Goal: Feedback & Contribution: Leave review/rating

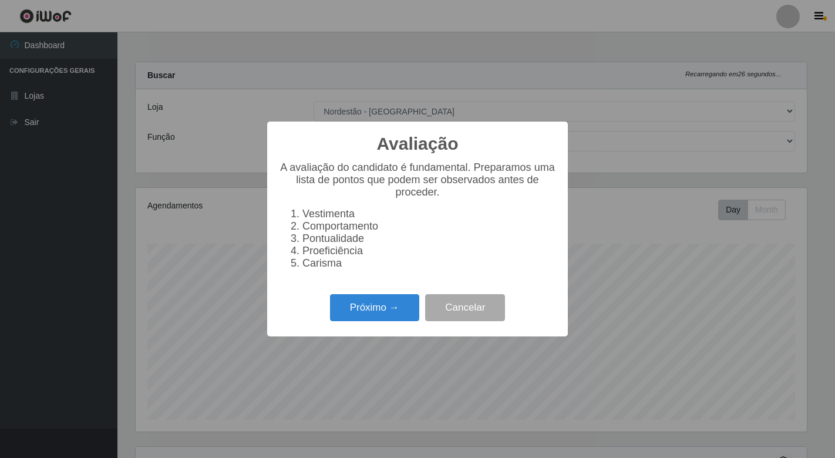
select select "454"
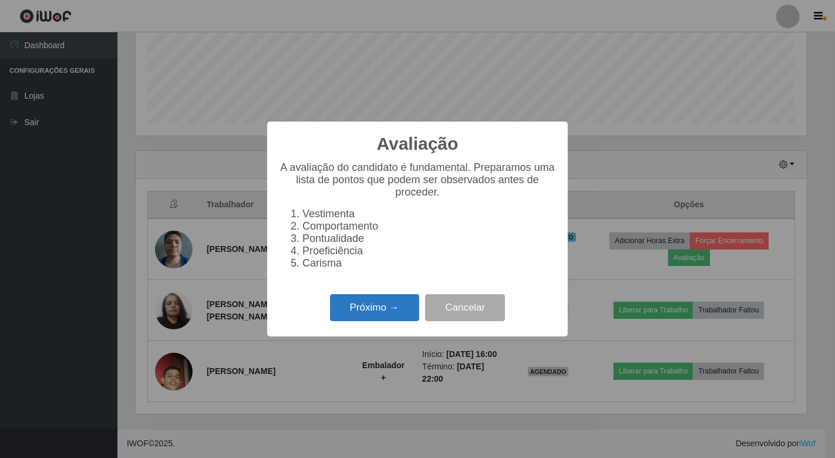
scroll to position [243, 671]
click at [389, 307] on button "Próximo →" at bounding box center [374, 308] width 89 height 28
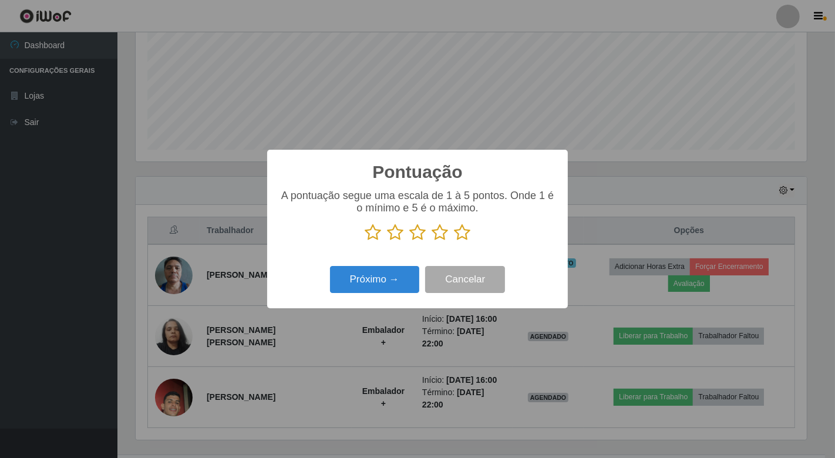
scroll to position [586985, 586557]
click at [373, 234] on icon at bounding box center [373, 233] width 16 height 18
click at [365, 241] on input "radio" at bounding box center [365, 241] width 0 height 0
click at [394, 233] on icon at bounding box center [395, 233] width 16 height 18
click at [387, 241] on input "radio" at bounding box center [387, 241] width 0 height 0
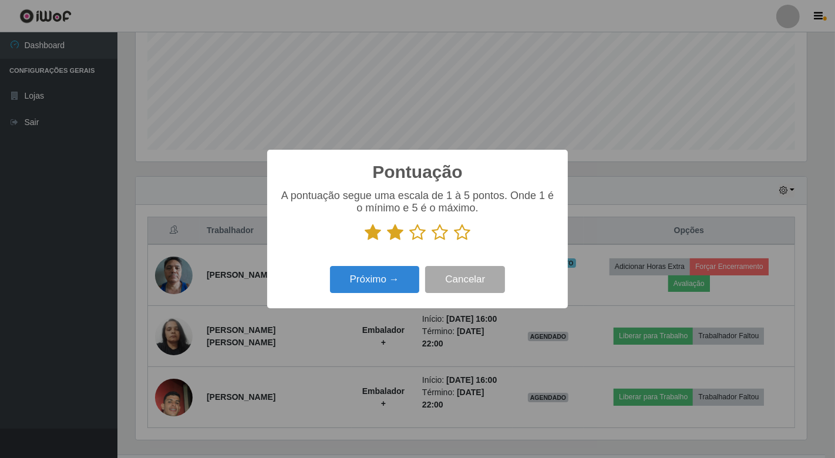
click at [412, 230] on icon at bounding box center [417, 233] width 16 height 18
click at [409, 241] on input "radio" at bounding box center [409, 241] width 0 height 0
click at [438, 230] on icon at bounding box center [440, 233] width 16 height 18
click at [432, 241] on input "radio" at bounding box center [432, 241] width 0 height 0
click at [460, 234] on icon at bounding box center [462, 233] width 16 height 18
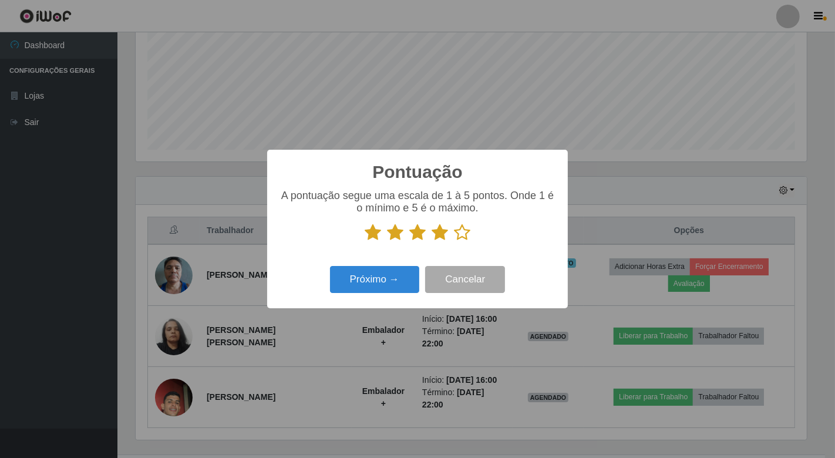
click at [454, 241] on input "radio" at bounding box center [454, 241] width 0 height 0
click at [386, 272] on button "Próximo →" at bounding box center [374, 280] width 89 height 28
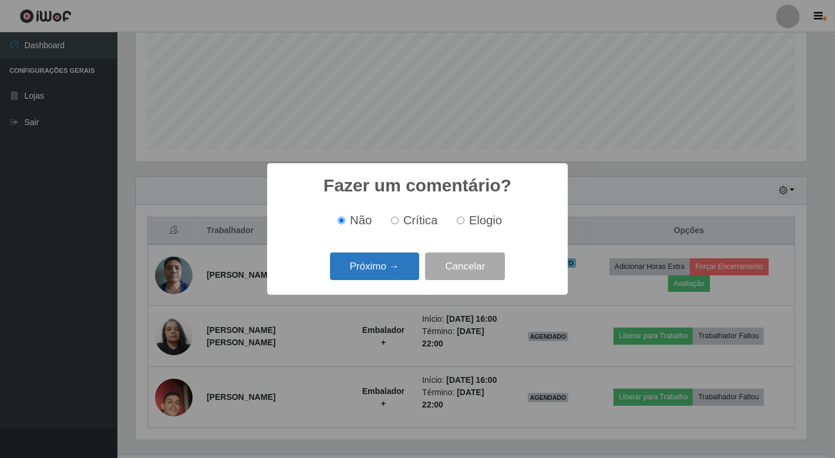
click at [386, 273] on button "Próximo →" at bounding box center [374, 267] width 89 height 28
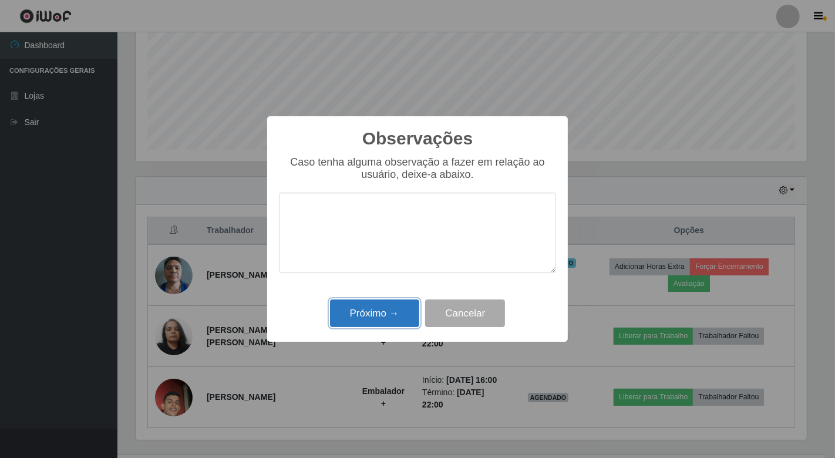
click at [395, 314] on button "Próximo →" at bounding box center [374, 313] width 89 height 28
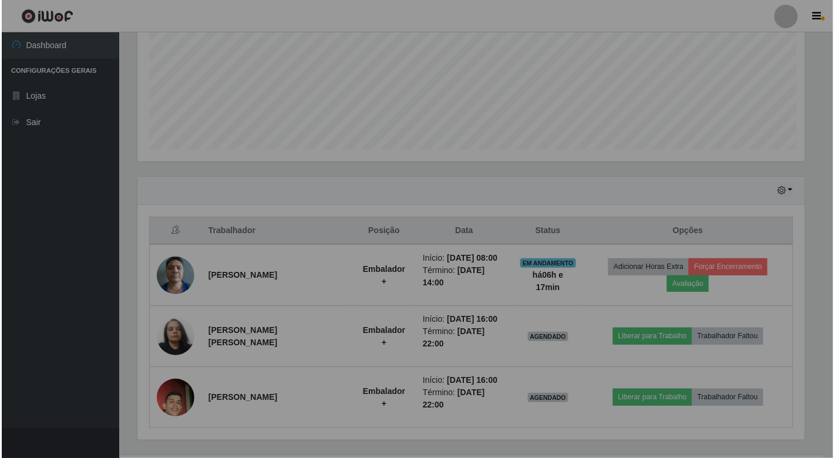
scroll to position [243, 678]
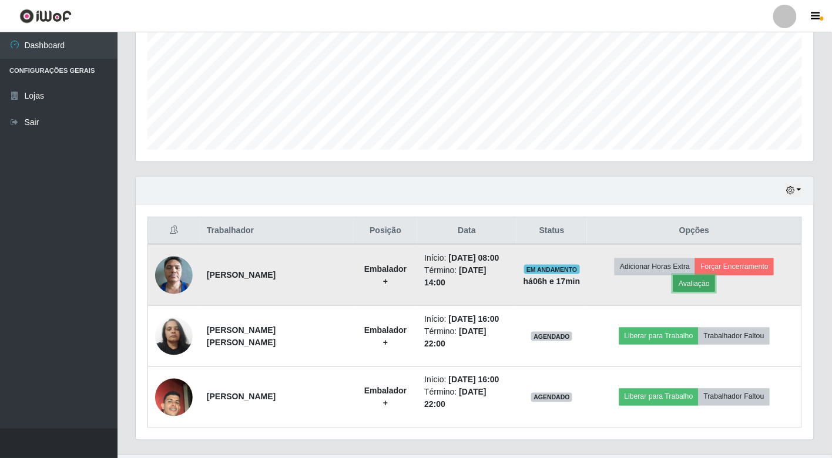
click at [692, 283] on button "Avaliação" at bounding box center [694, 283] width 42 height 16
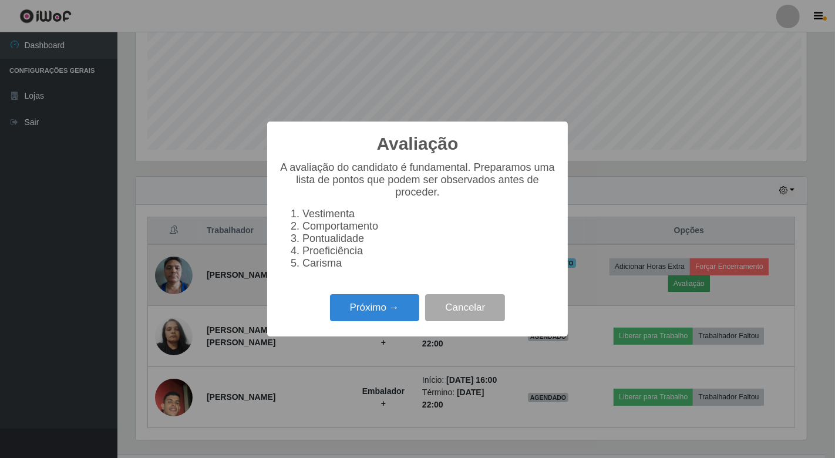
scroll to position [243, 671]
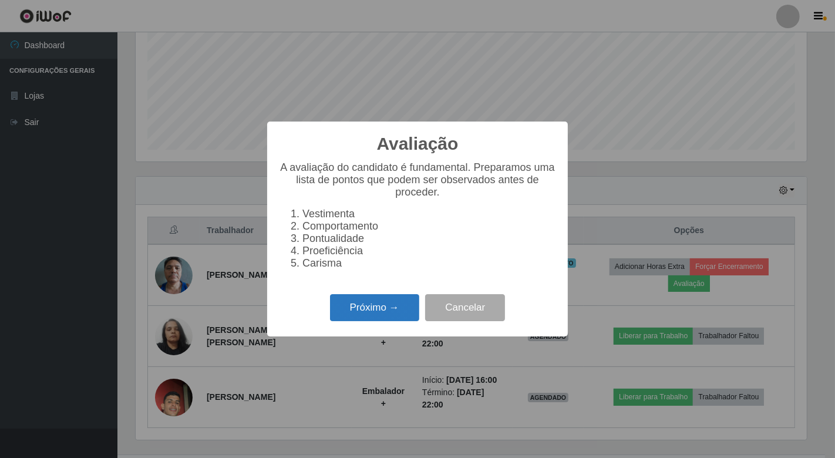
click at [393, 310] on button "Próximo →" at bounding box center [374, 308] width 89 height 28
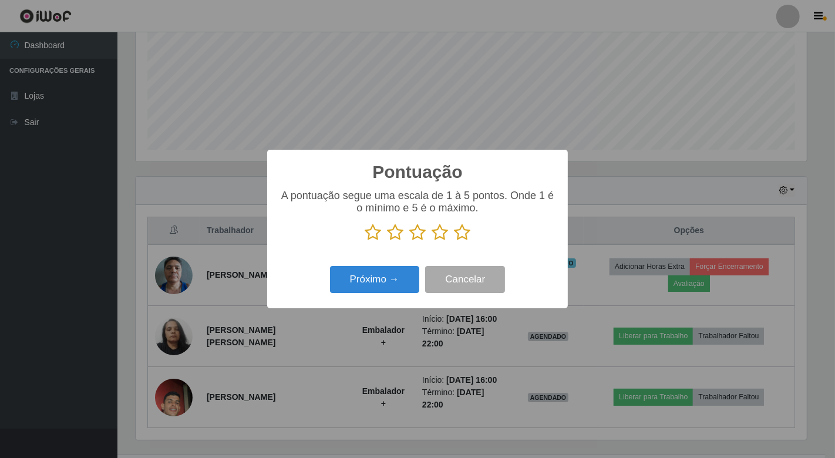
click at [378, 233] on icon at bounding box center [373, 233] width 16 height 18
click at [365, 241] on input "radio" at bounding box center [365, 241] width 0 height 0
click at [397, 231] on icon at bounding box center [395, 233] width 16 height 18
click at [387, 241] on input "radio" at bounding box center [387, 241] width 0 height 0
click at [415, 235] on icon at bounding box center [417, 233] width 16 height 18
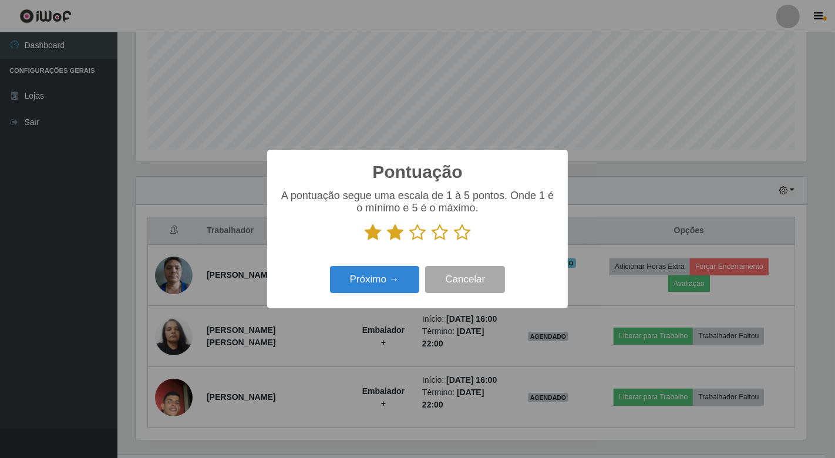
click at [409, 241] on input "radio" at bounding box center [409, 241] width 0 height 0
click at [435, 236] on icon at bounding box center [440, 233] width 16 height 18
click at [432, 241] on input "radio" at bounding box center [432, 241] width 0 height 0
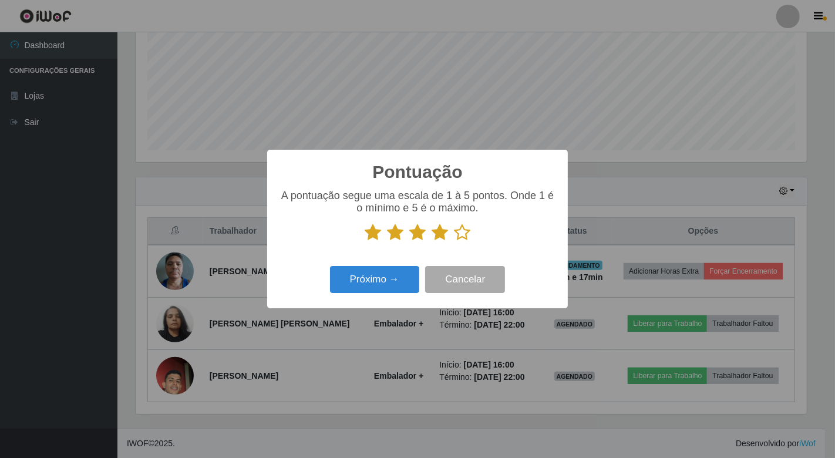
click at [463, 231] on icon at bounding box center [462, 233] width 16 height 18
click at [454, 241] on input "radio" at bounding box center [454, 241] width 0 height 0
click at [411, 270] on button "Próximo →" at bounding box center [374, 280] width 89 height 28
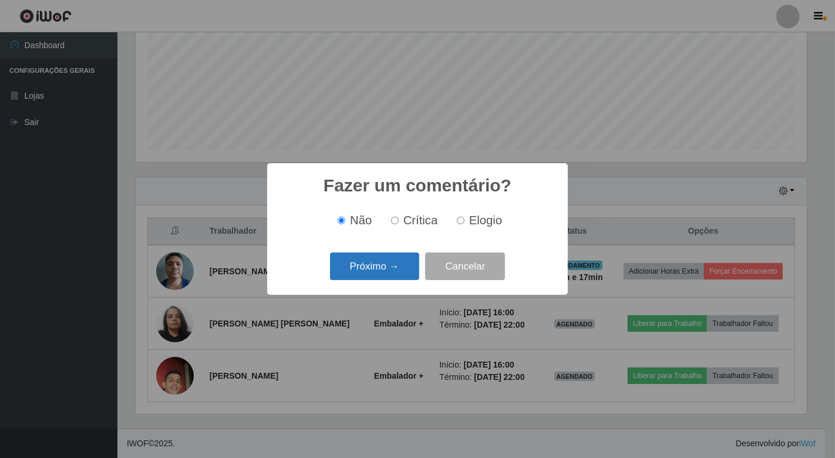
click at [361, 267] on button "Próximo →" at bounding box center [374, 267] width 89 height 28
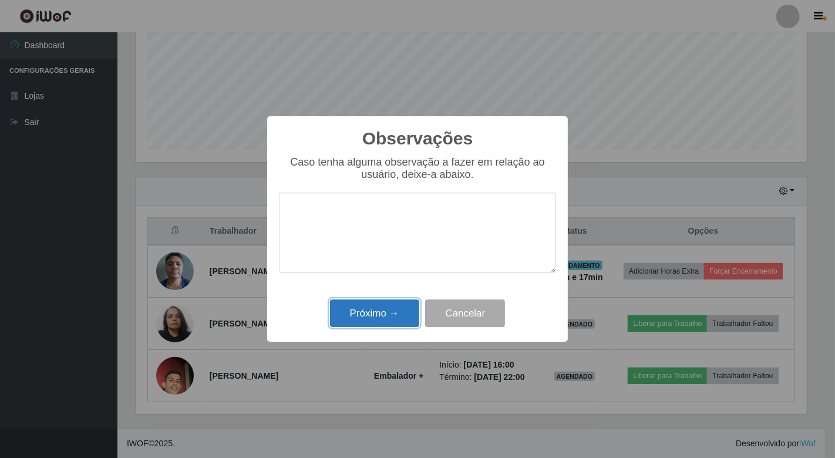
click at [386, 312] on button "Próximo →" at bounding box center [374, 313] width 89 height 28
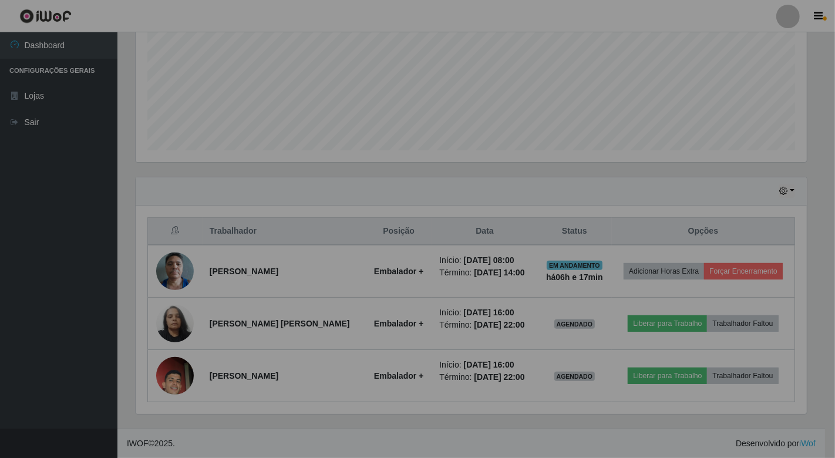
scroll to position [243, 678]
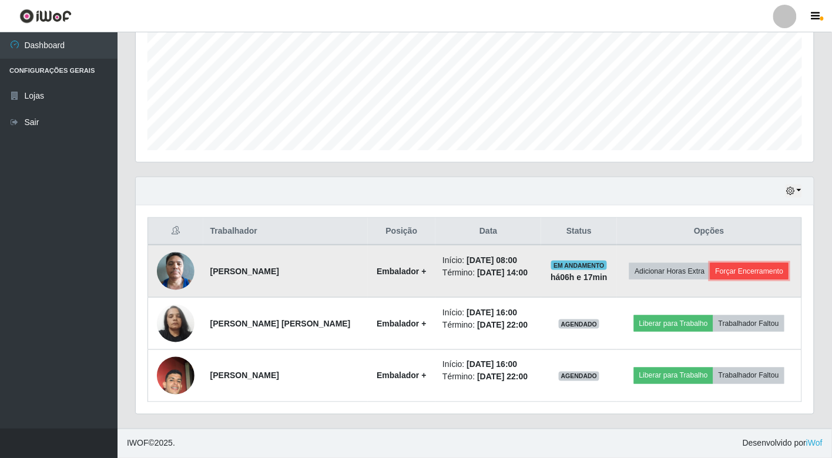
click at [726, 271] on button "Forçar Encerramento" at bounding box center [749, 271] width 79 height 16
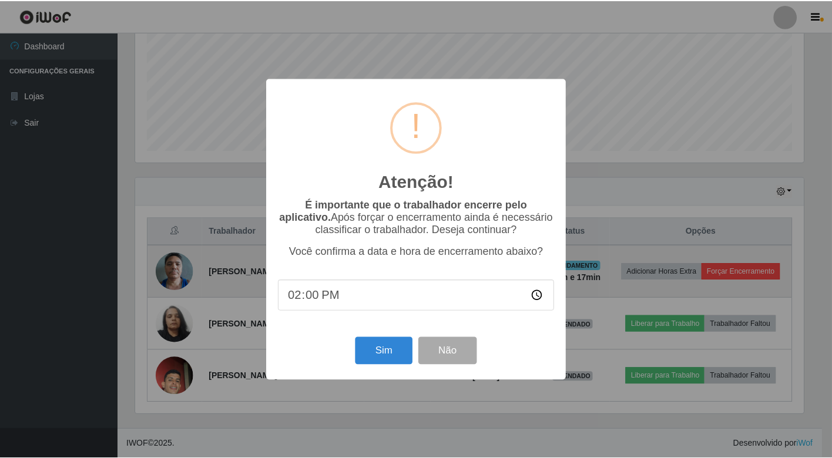
scroll to position [243, 671]
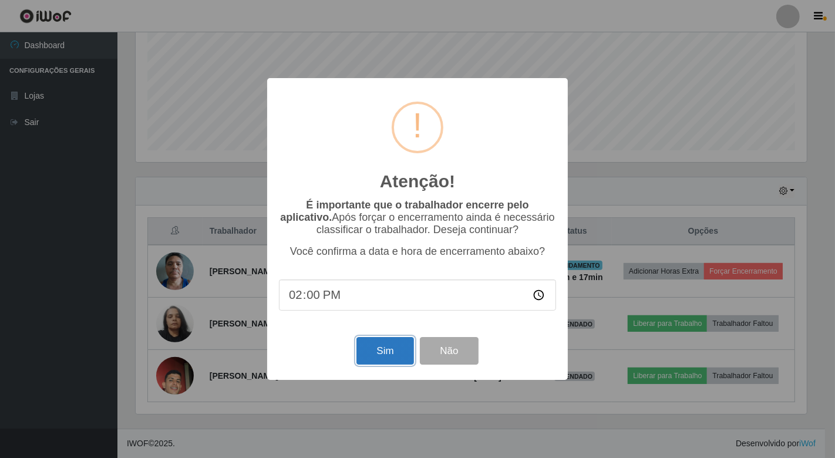
click at [384, 354] on button "Sim" at bounding box center [384, 351] width 57 height 28
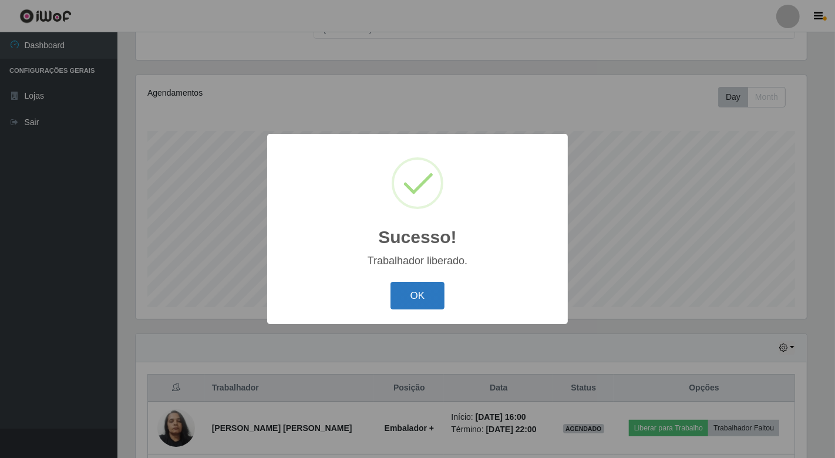
click at [407, 297] on button "OK" at bounding box center [418, 296] width 55 height 28
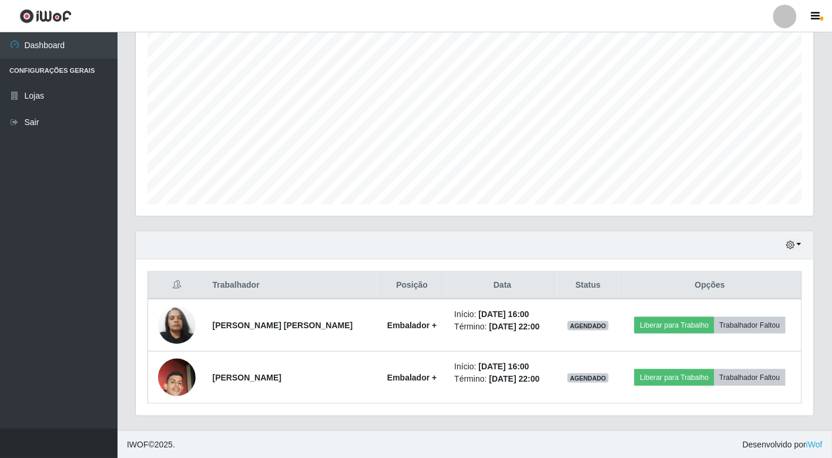
scroll to position [218, 0]
